Goal: Book appointment/travel/reservation

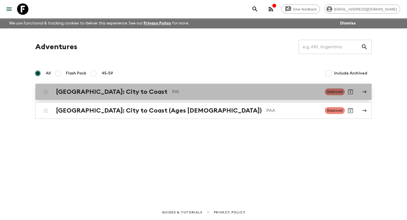
click at [111, 97] on div "[GEOGRAPHIC_DATA]: City to Coast PA1 Balanced" at bounding box center [192, 91] width 304 height 11
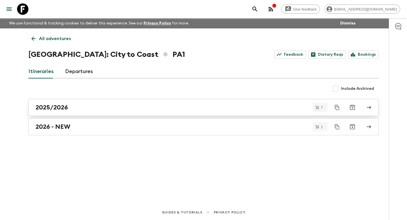
click at [104, 112] on link "2025/2026" at bounding box center [203, 107] width 350 height 17
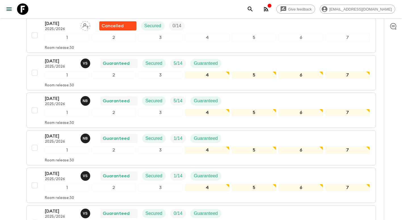
scroll to position [142, 0]
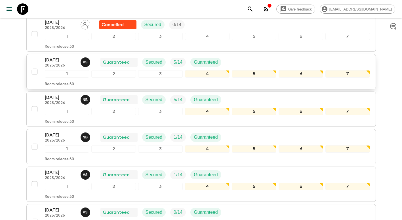
click at [62, 62] on p "[DATE]" at bounding box center [60, 59] width 31 height 7
